Goal: Information Seeking & Learning: Learn about a topic

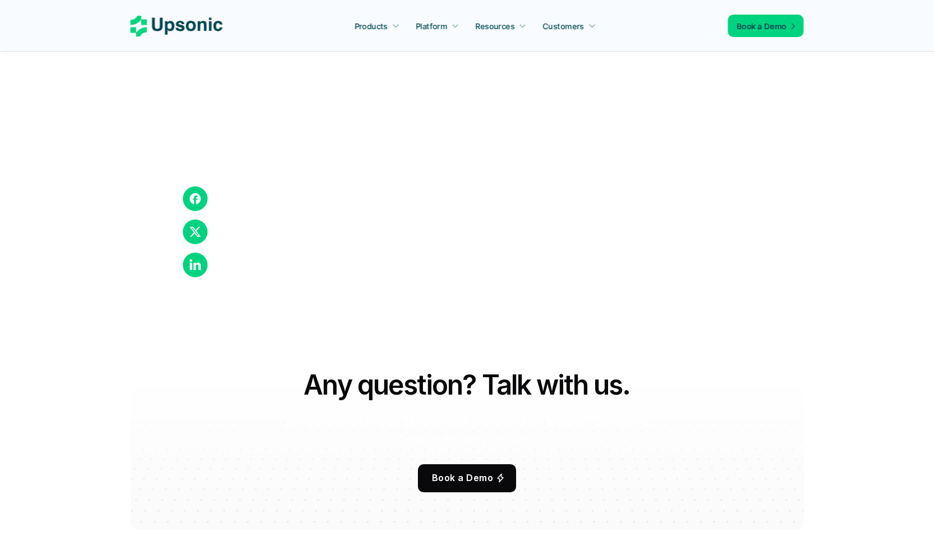
click at [497, 207] on div at bounding box center [417, 245] width 404 height 76
